Goal: Communication & Community: Participate in discussion

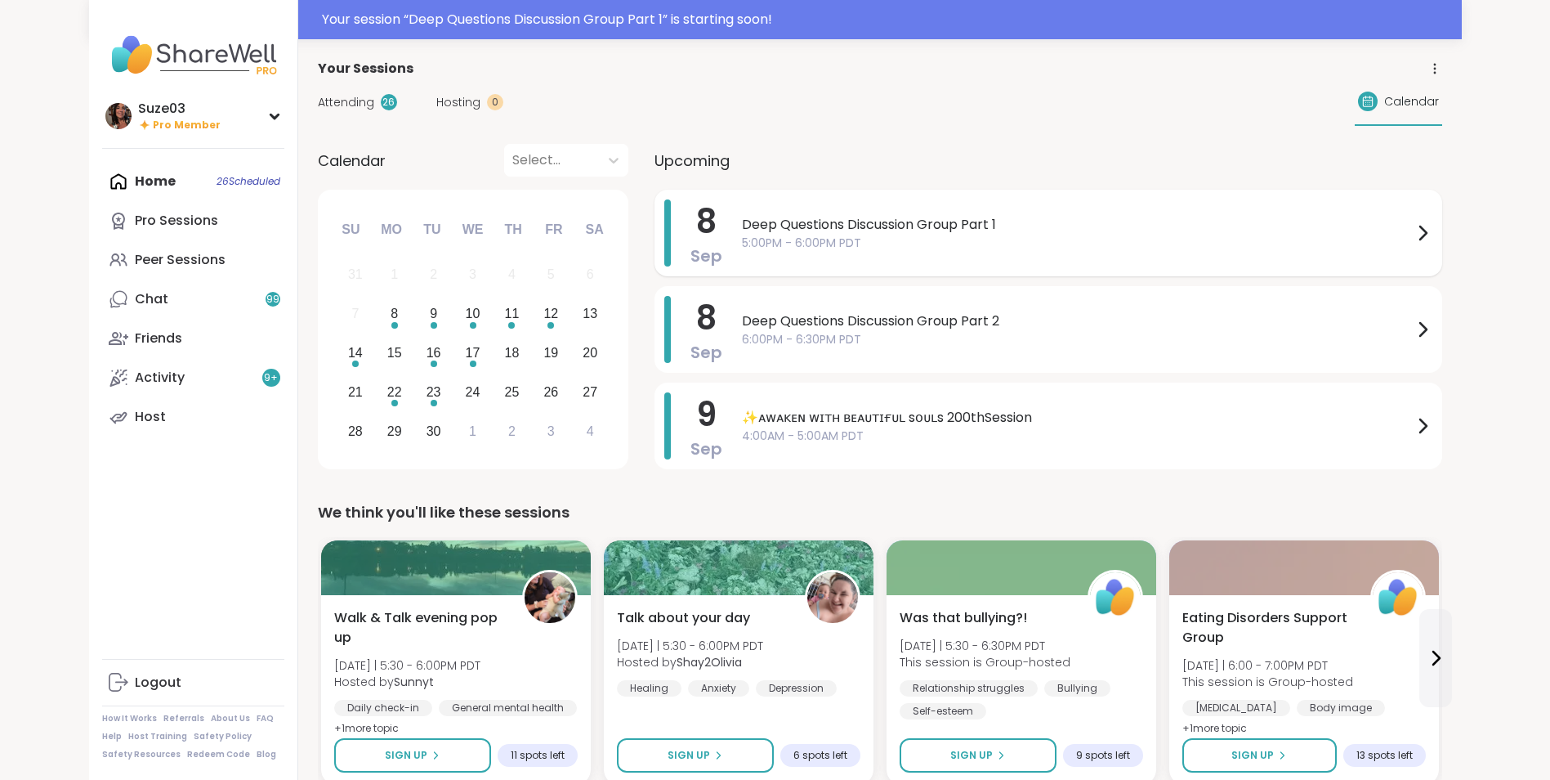
click at [1420, 219] on div at bounding box center [1423, 232] width 20 height 67
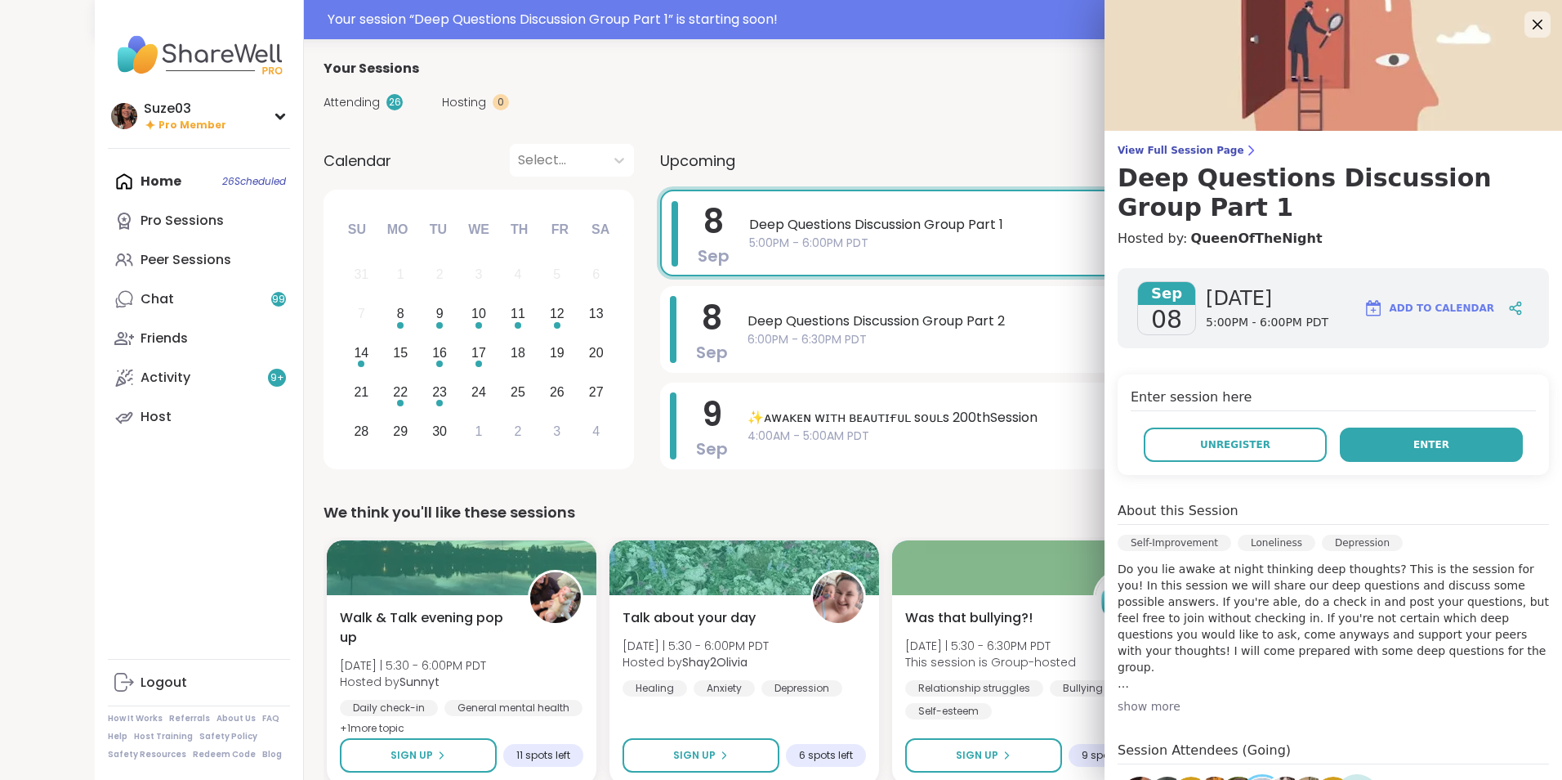
click at [1424, 438] on span "Enter" at bounding box center [1432, 444] width 36 height 15
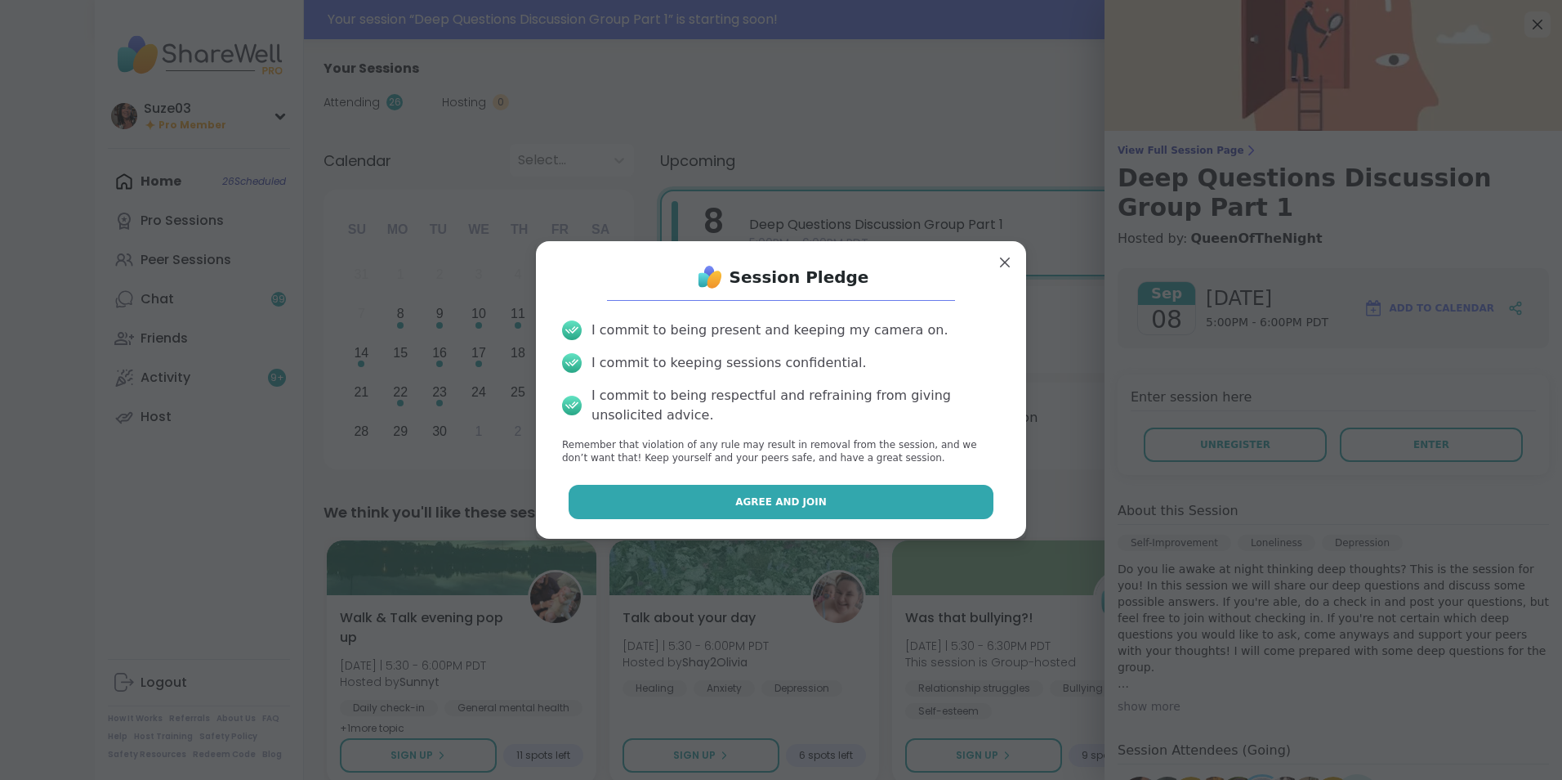
click at [862, 499] on button "Agree and Join" at bounding box center [782, 502] width 426 height 34
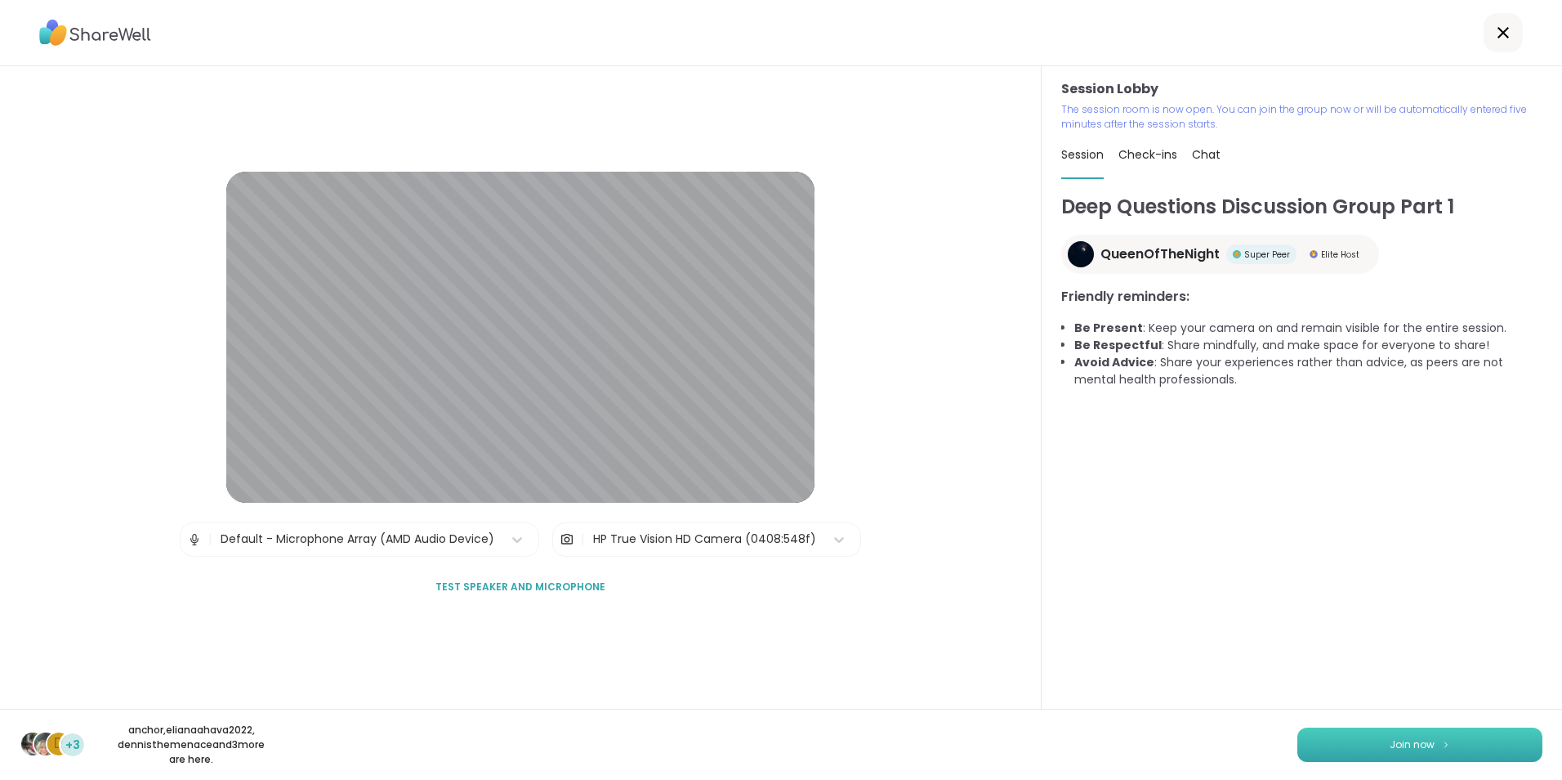
click at [1403, 743] on span "Join now" at bounding box center [1412, 744] width 45 height 15
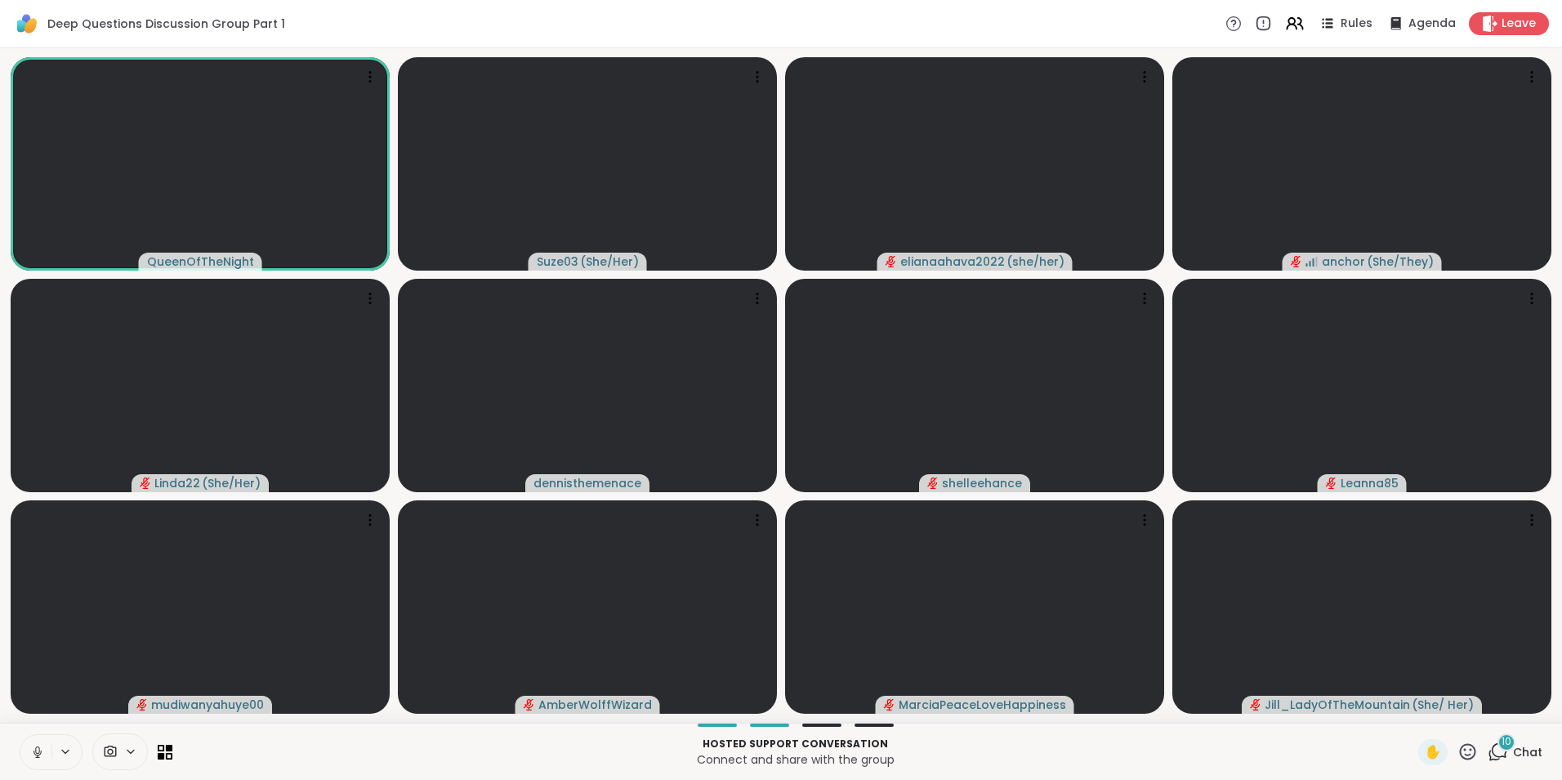
click at [38, 744] on icon at bounding box center [37, 751] width 15 height 15
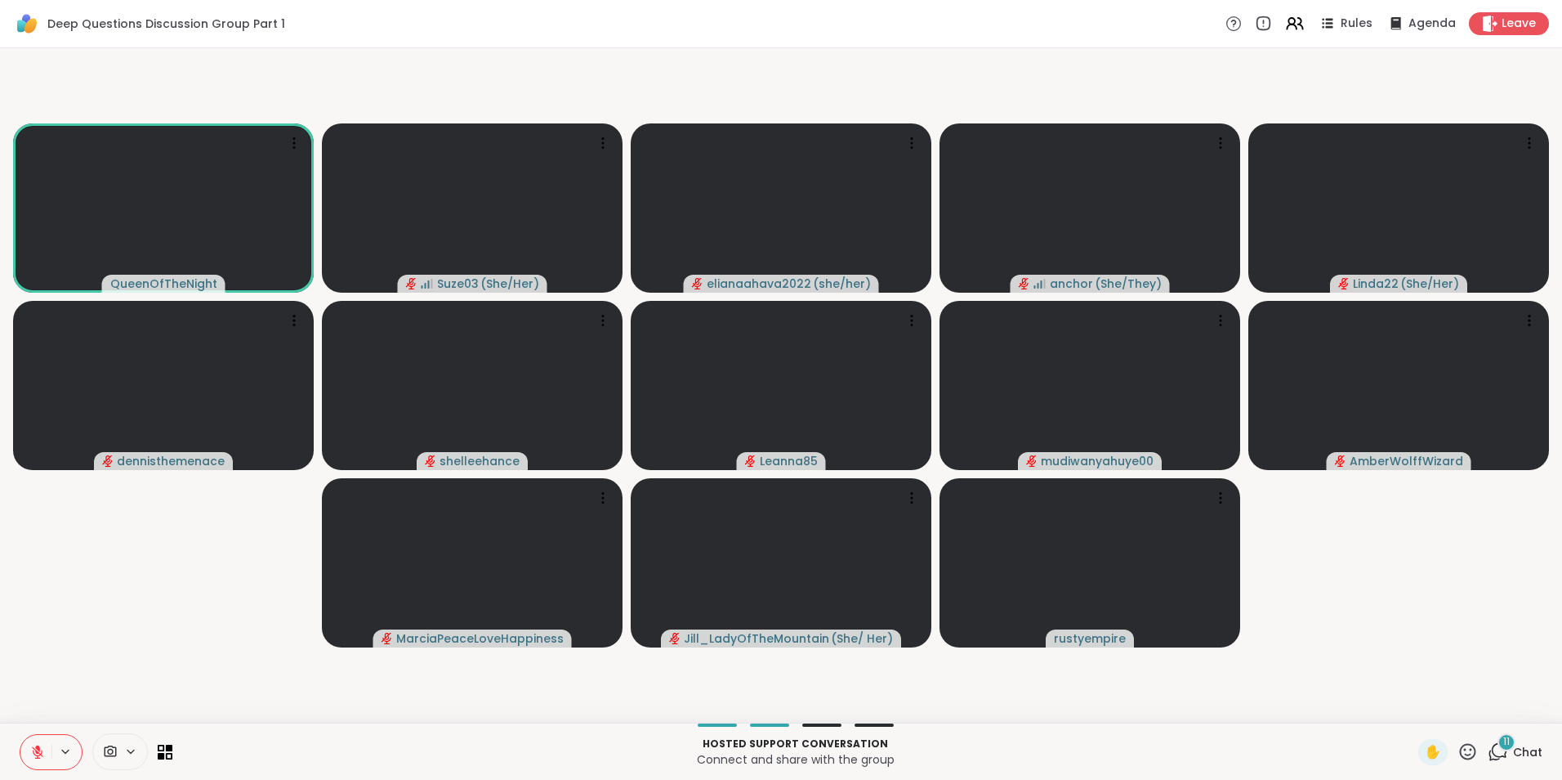
click at [37, 744] on icon at bounding box center [37, 751] width 15 height 15
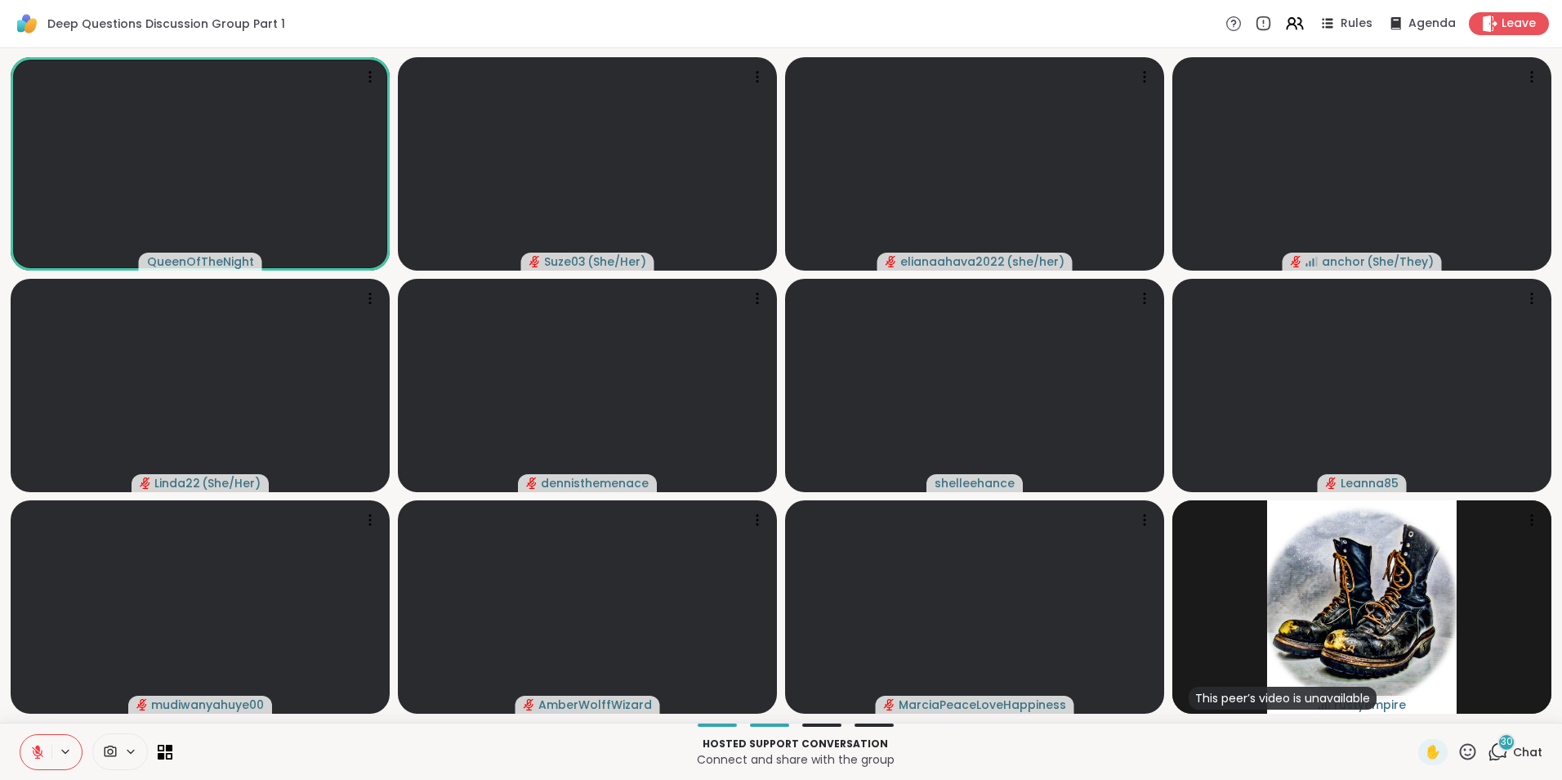
click at [1458, 751] on icon at bounding box center [1468, 751] width 20 height 20
click at [1520, 706] on span "🎉" at bounding box center [1528, 709] width 16 height 20
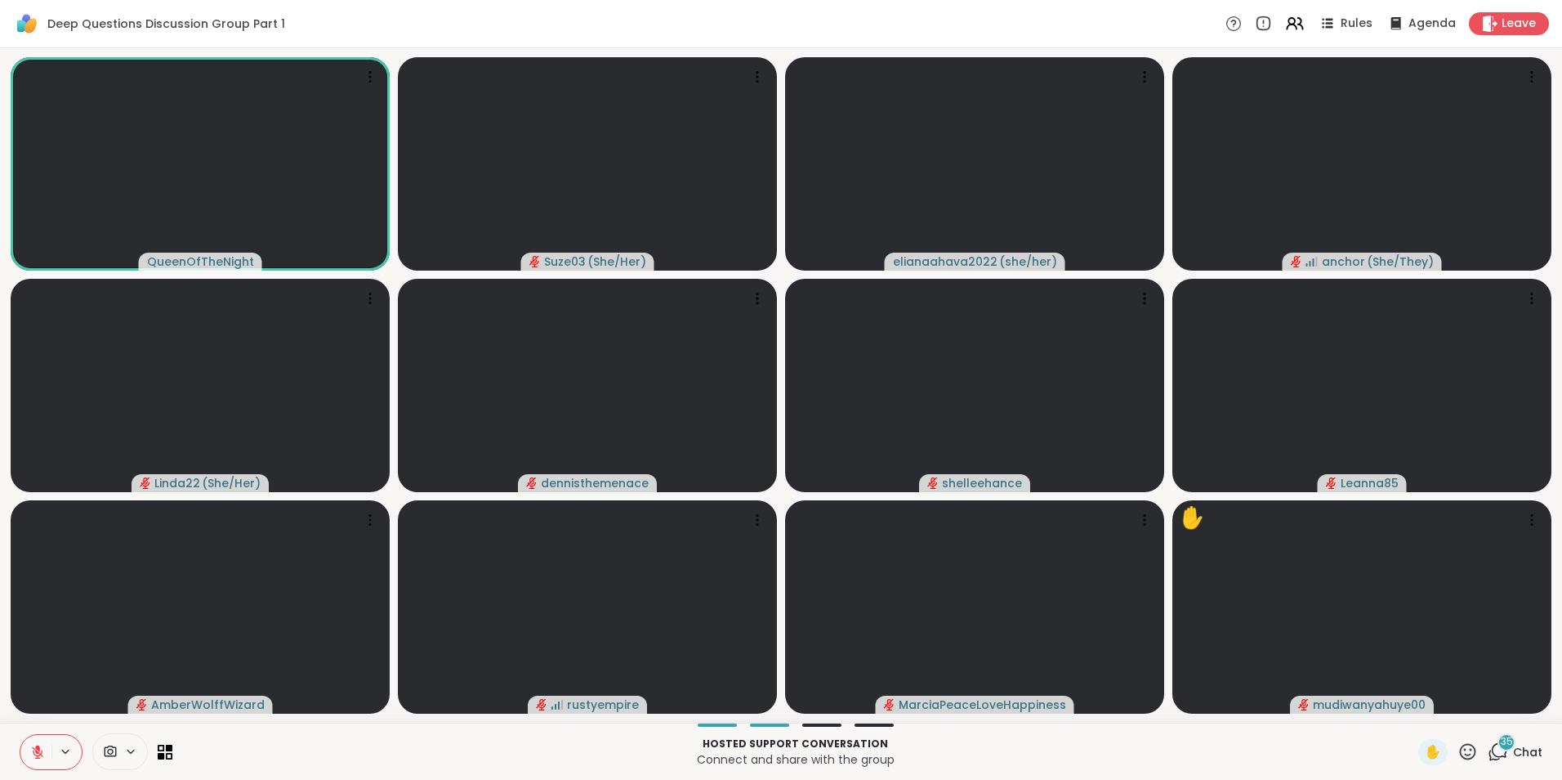
click at [33, 750] on icon at bounding box center [37, 751] width 15 height 15
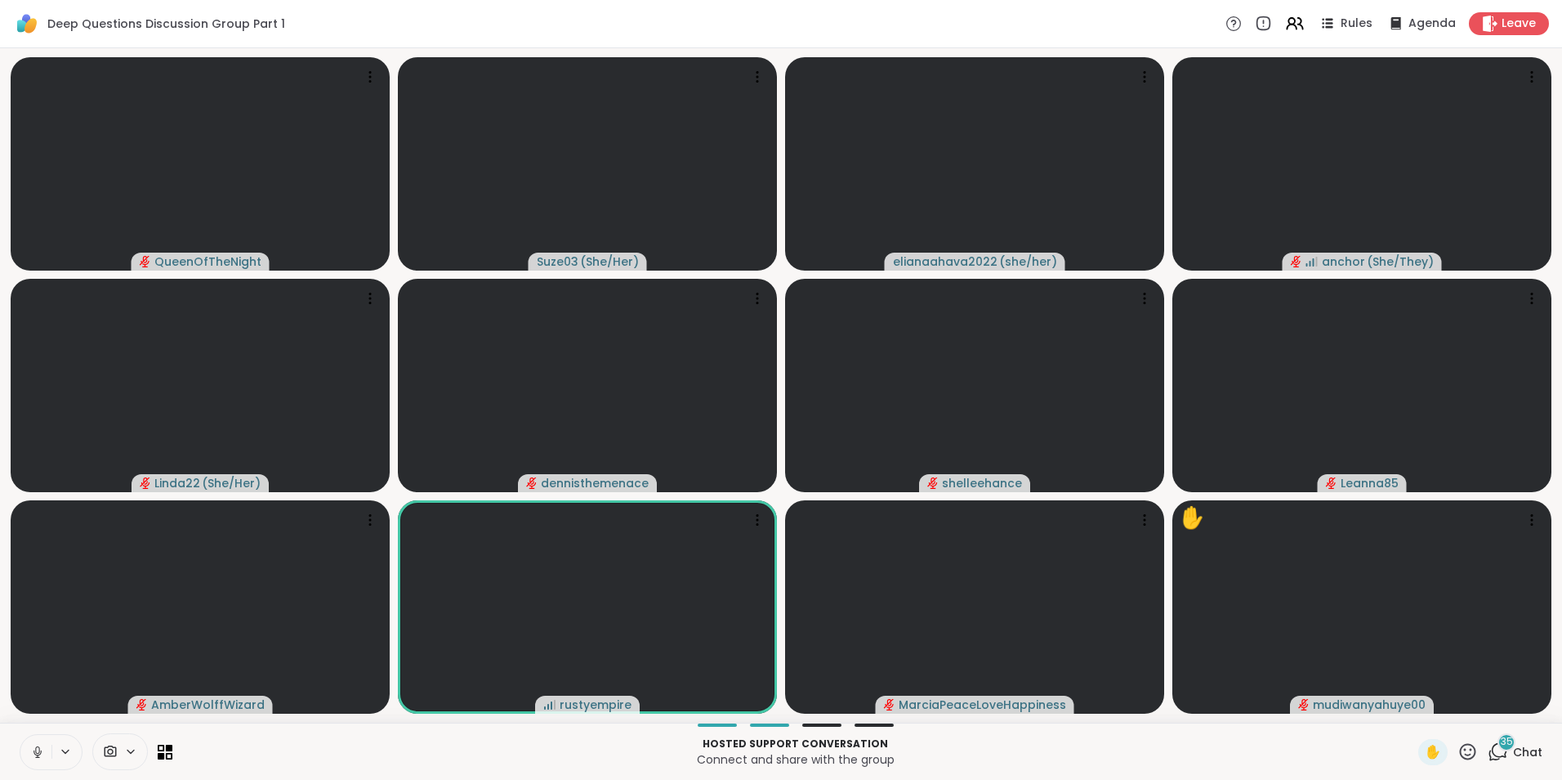
click at [36, 746] on icon at bounding box center [37, 751] width 15 height 15
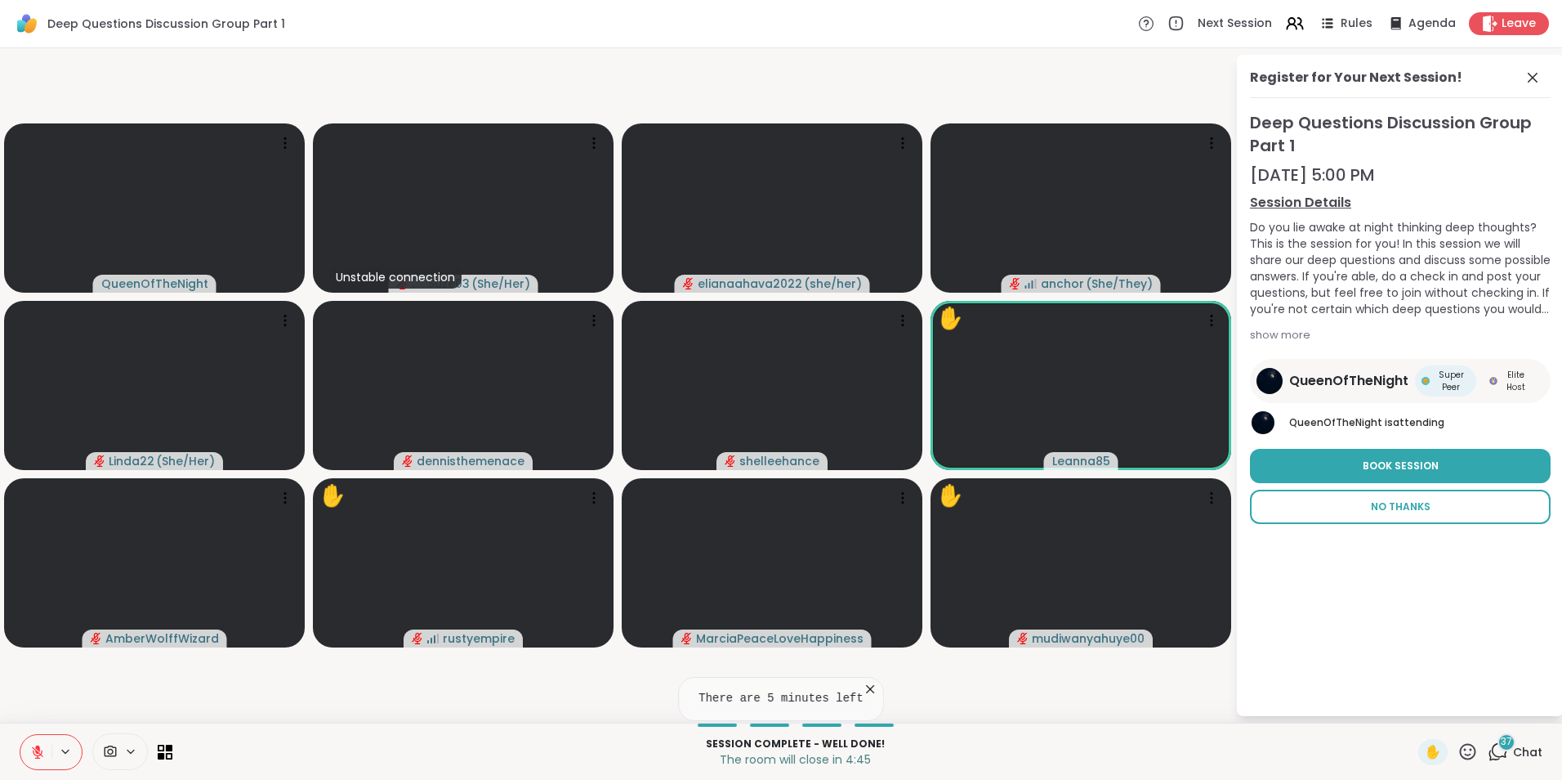
click at [1407, 507] on span "No Thanks" at bounding box center [1401, 506] width 60 height 15
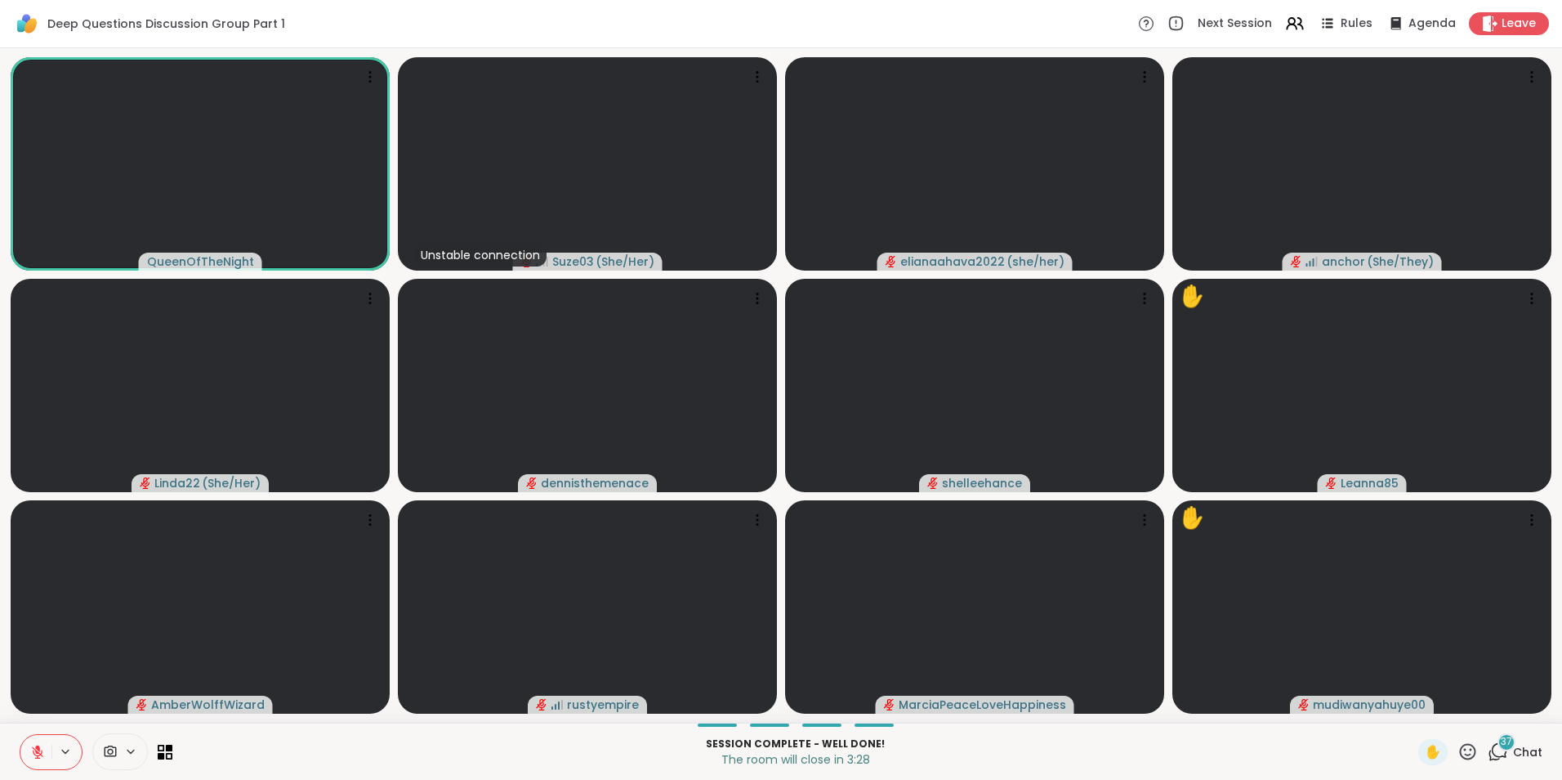
click at [1460, 744] on icon at bounding box center [1468, 751] width 16 height 16
click at [1412, 701] on span "❤️" at bounding box center [1420, 709] width 16 height 20
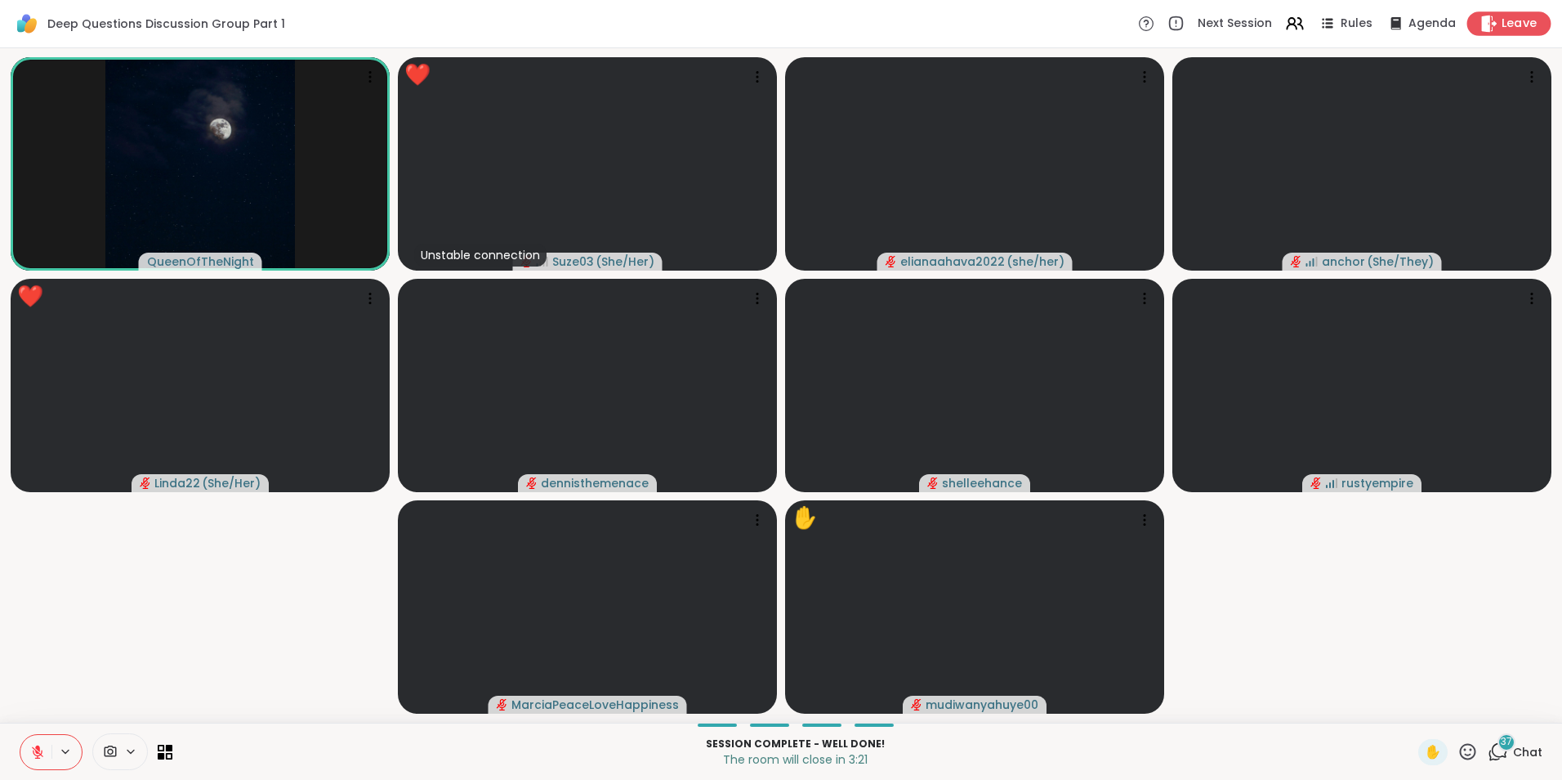
click at [1508, 23] on span "Leave" at bounding box center [1520, 24] width 36 height 17
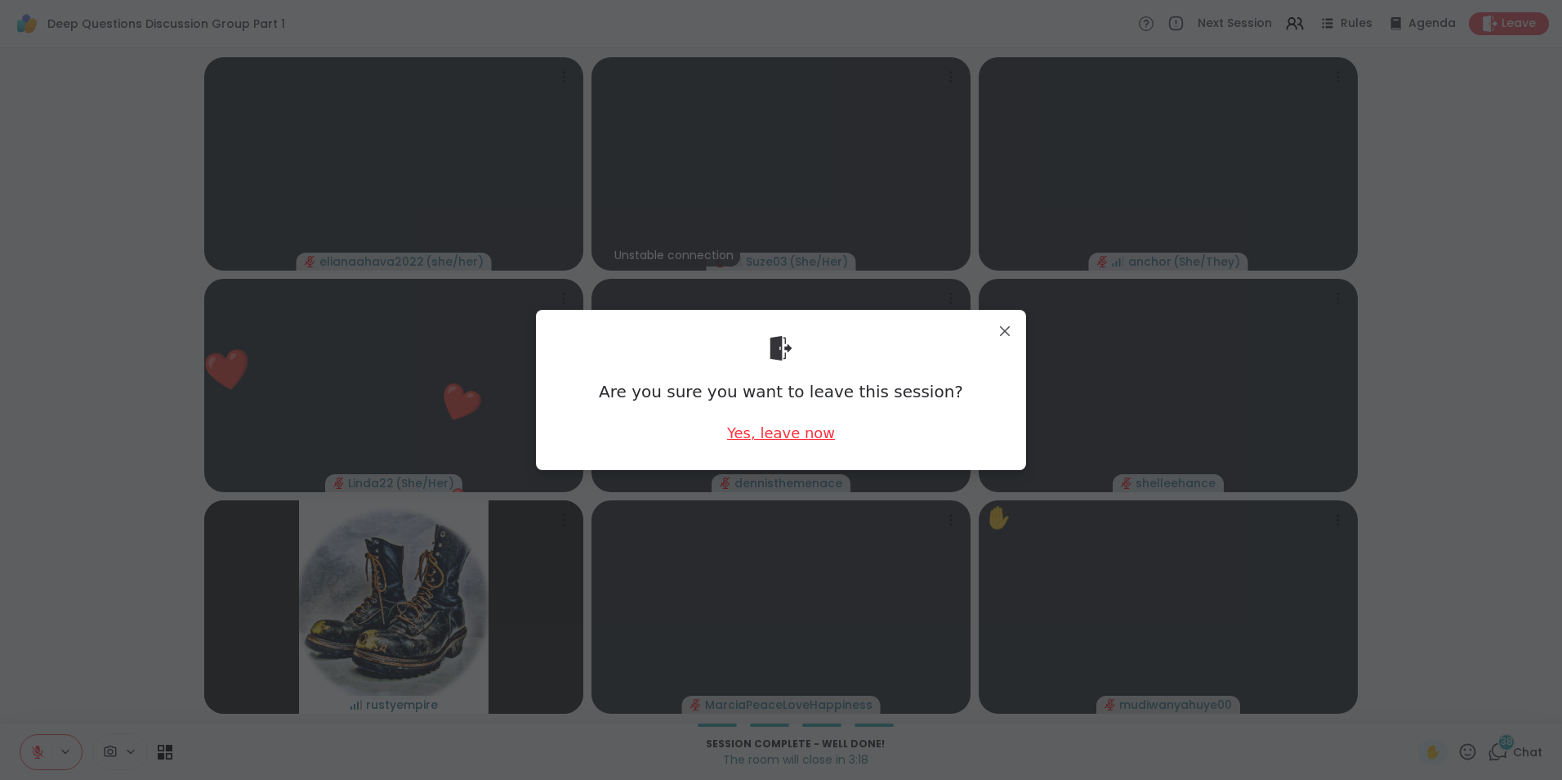
click at [785, 429] on div "Yes, leave now" at bounding box center [781, 432] width 108 height 20
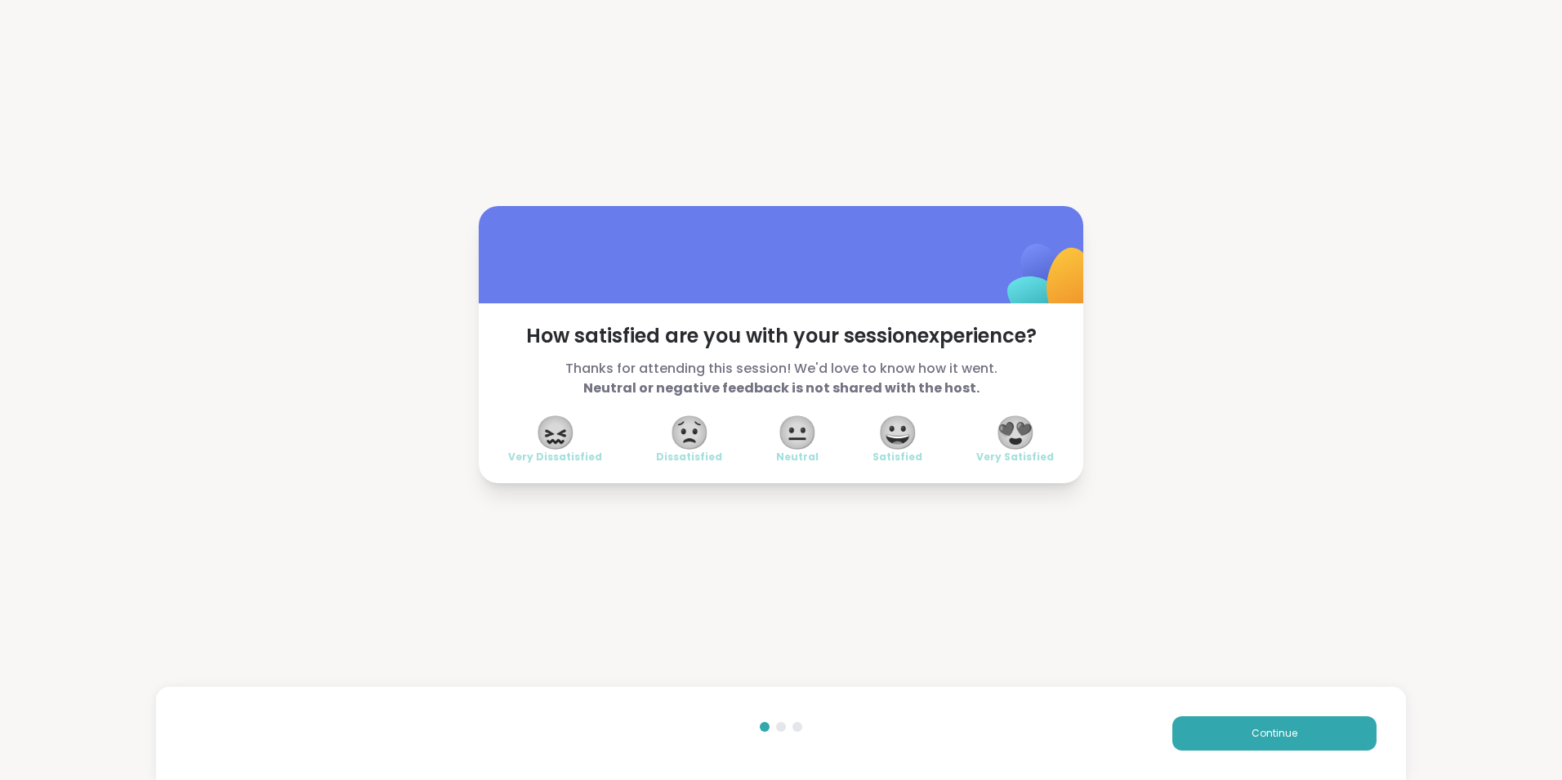
click at [1020, 431] on span "😍" at bounding box center [1015, 432] width 41 height 29
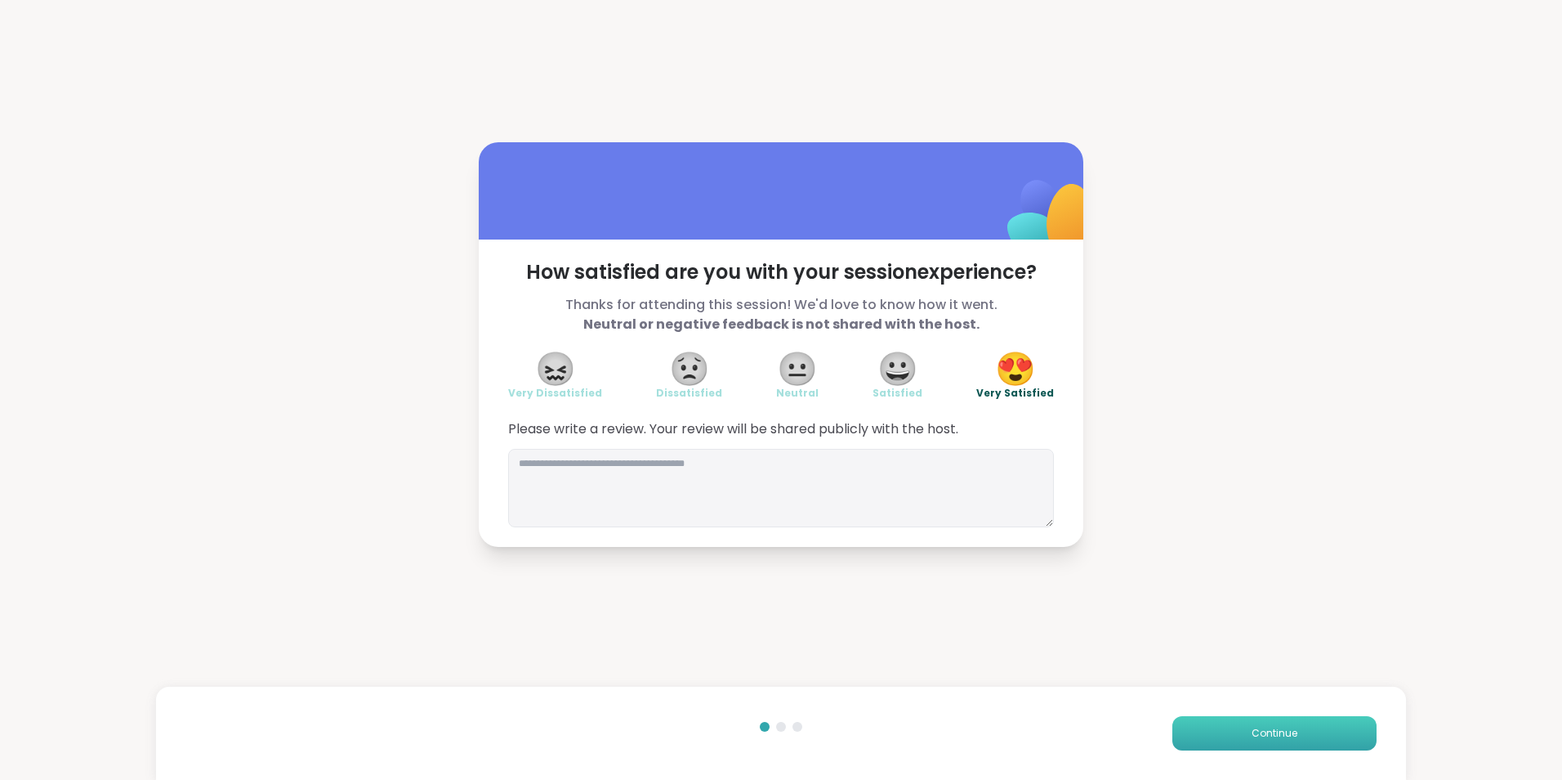
click at [1279, 727] on span "Continue" at bounding box center [1275, 733] width 46 height 15
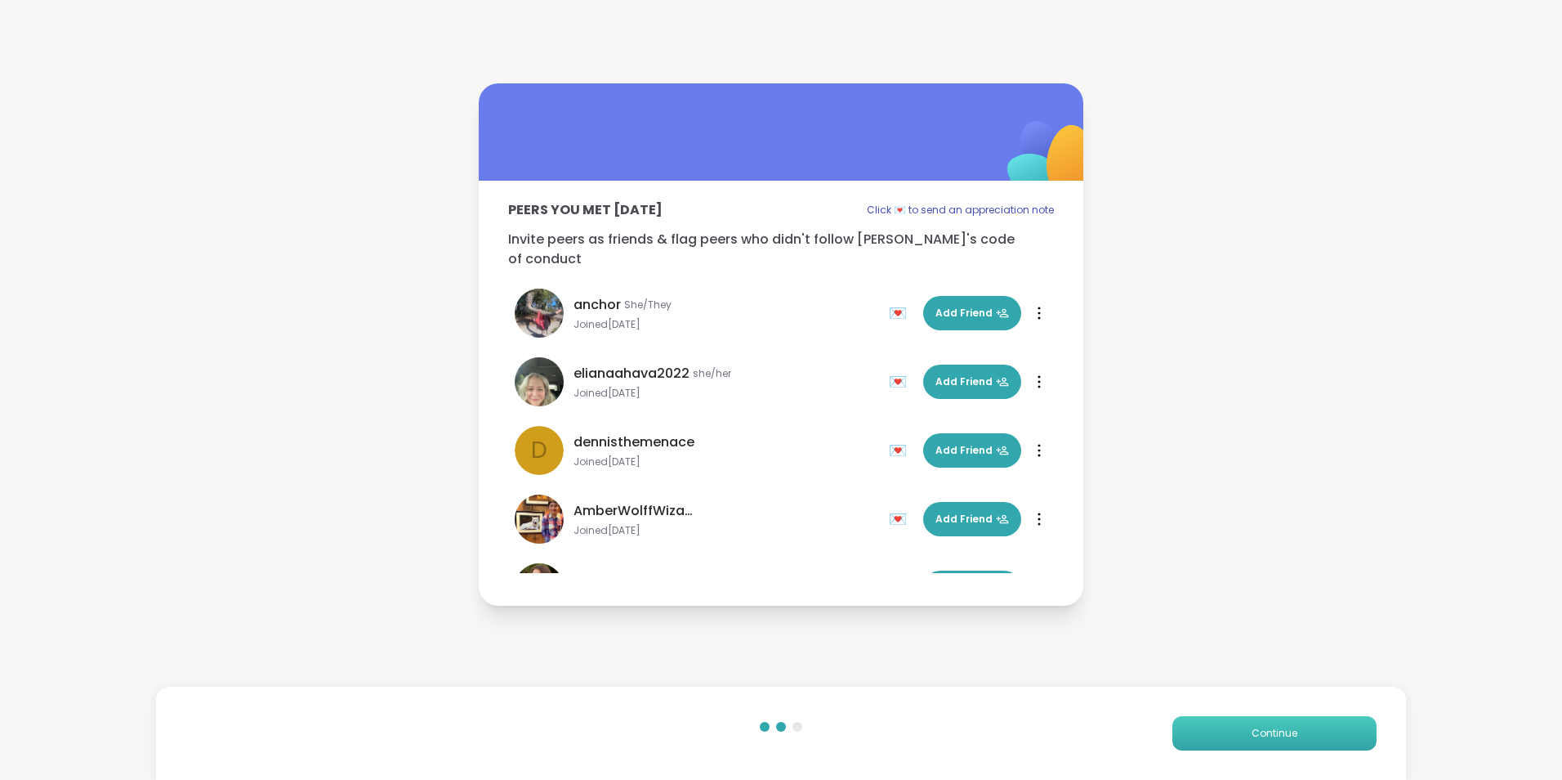
click at [1279, 727] on span "Continue" at bounding box center [1275, 733] width 46 height 15
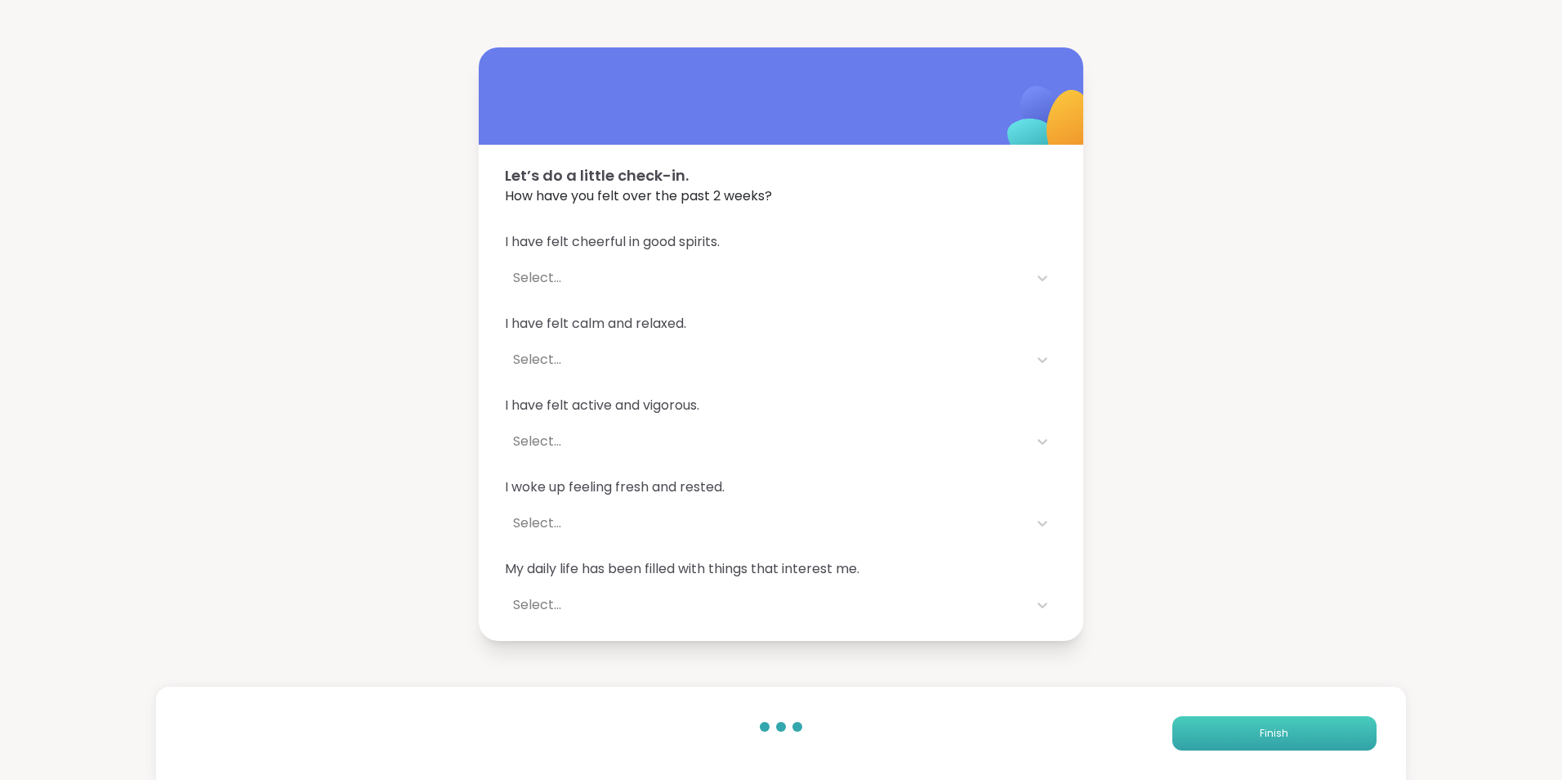
click at [1279, 727] on button "Finish" at bounding box center [1275, 733] width 204 height 34
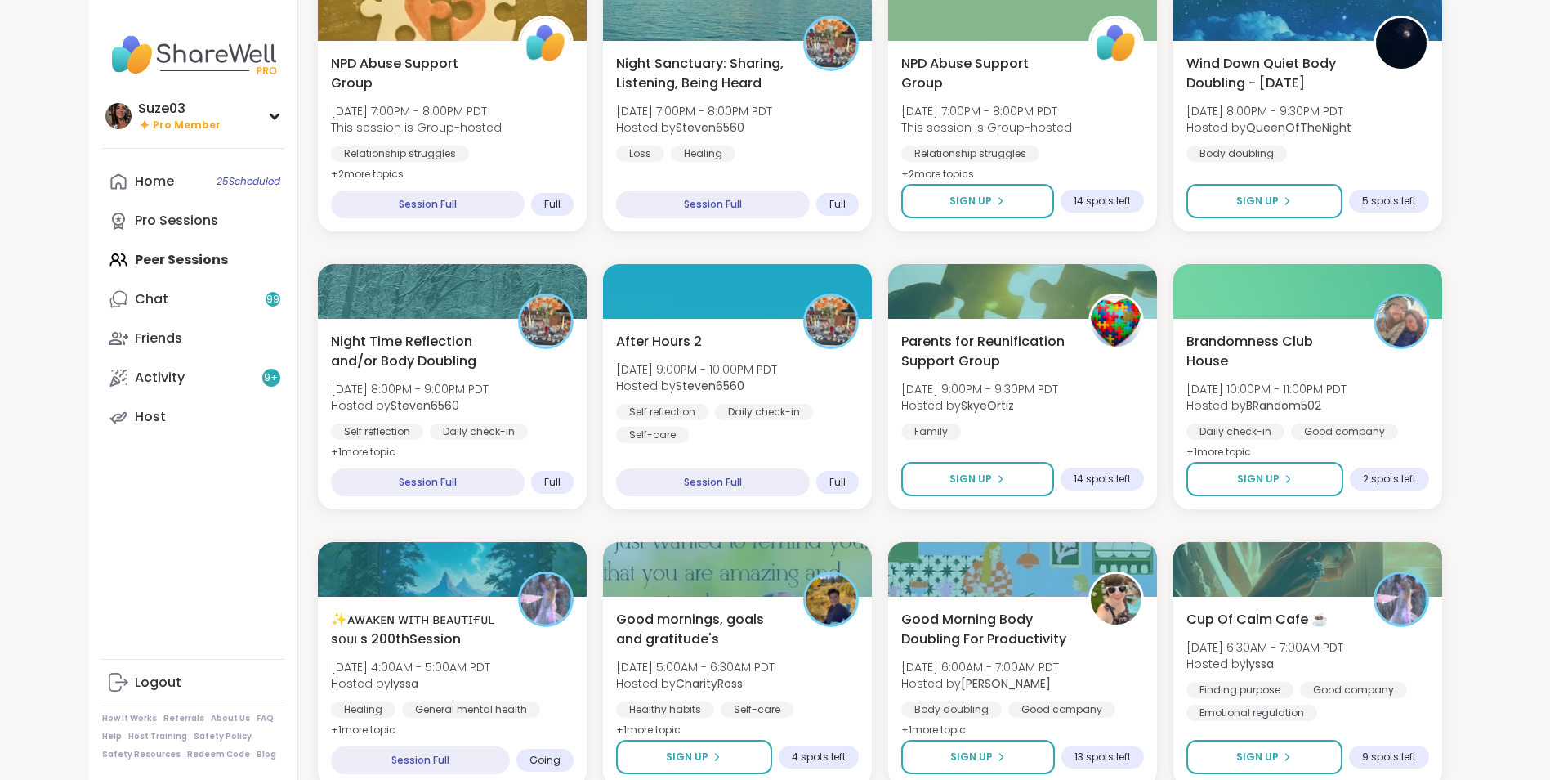
scroll to position [1111, 0]
